Goal: Navigation & Orientation: Go to known website

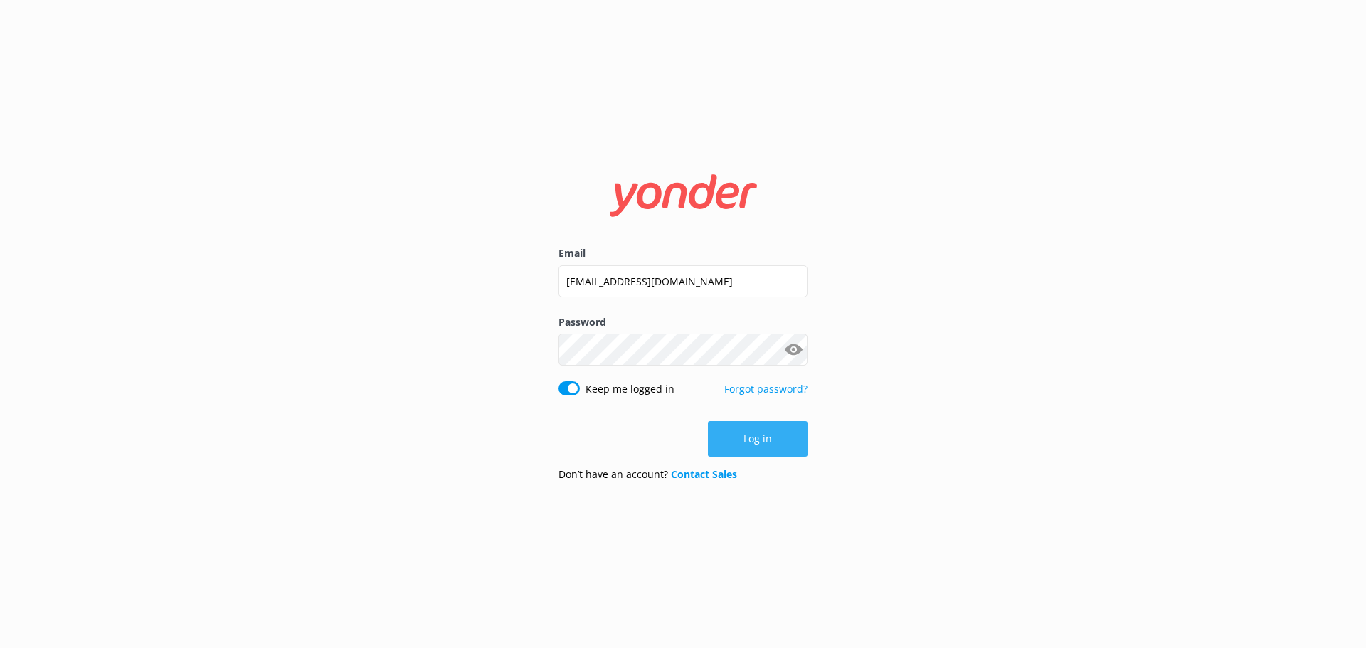
click at [770, 447] on button "Log in" at bounding box center [758, 439] width 100 height 36
